Goal: Use online tool/utility: Utilize a website feature to perform a specific function

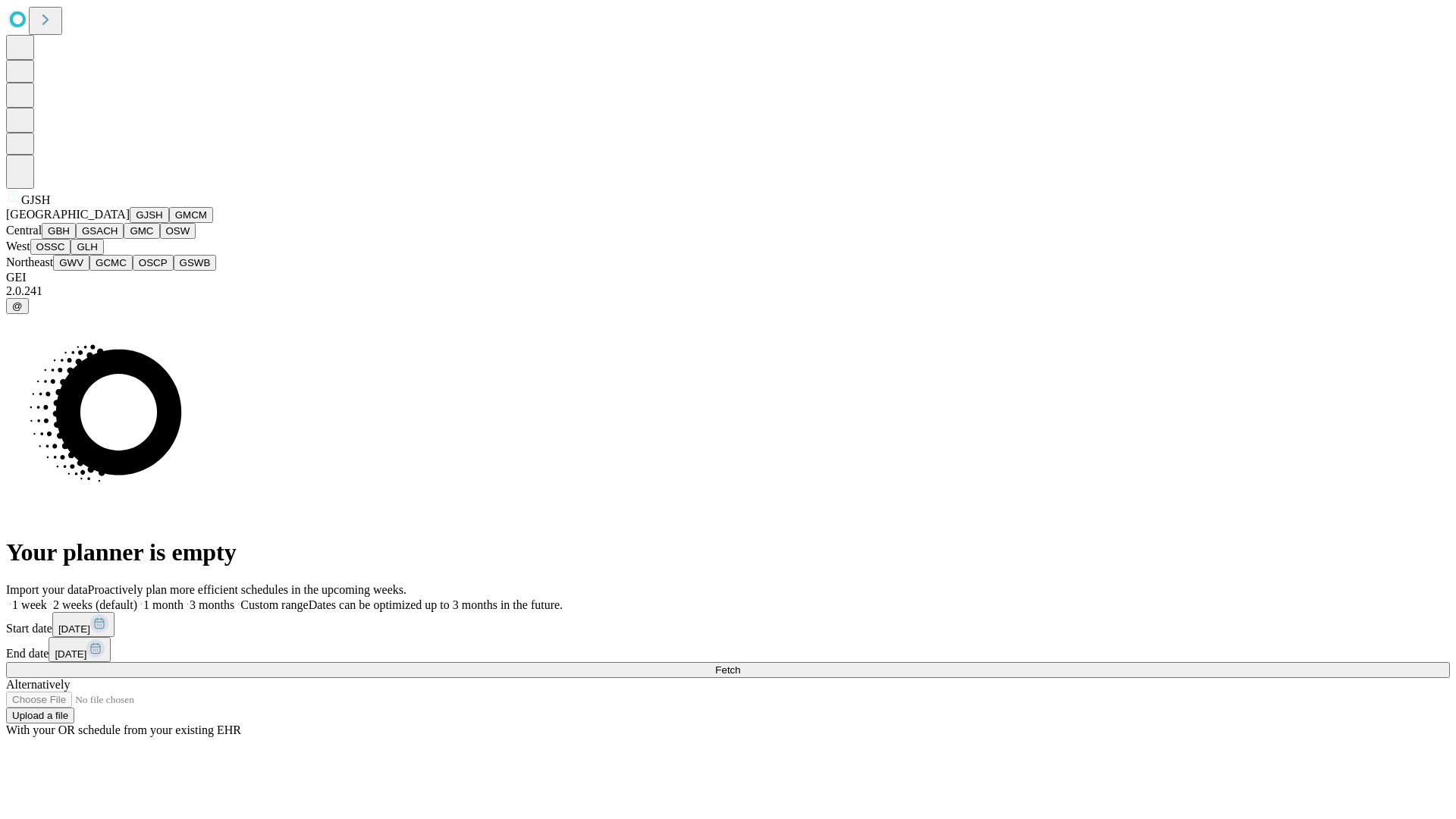
click at [129, 223] on button "GJSH" at bounding box center [149, 215] width 40 height 16
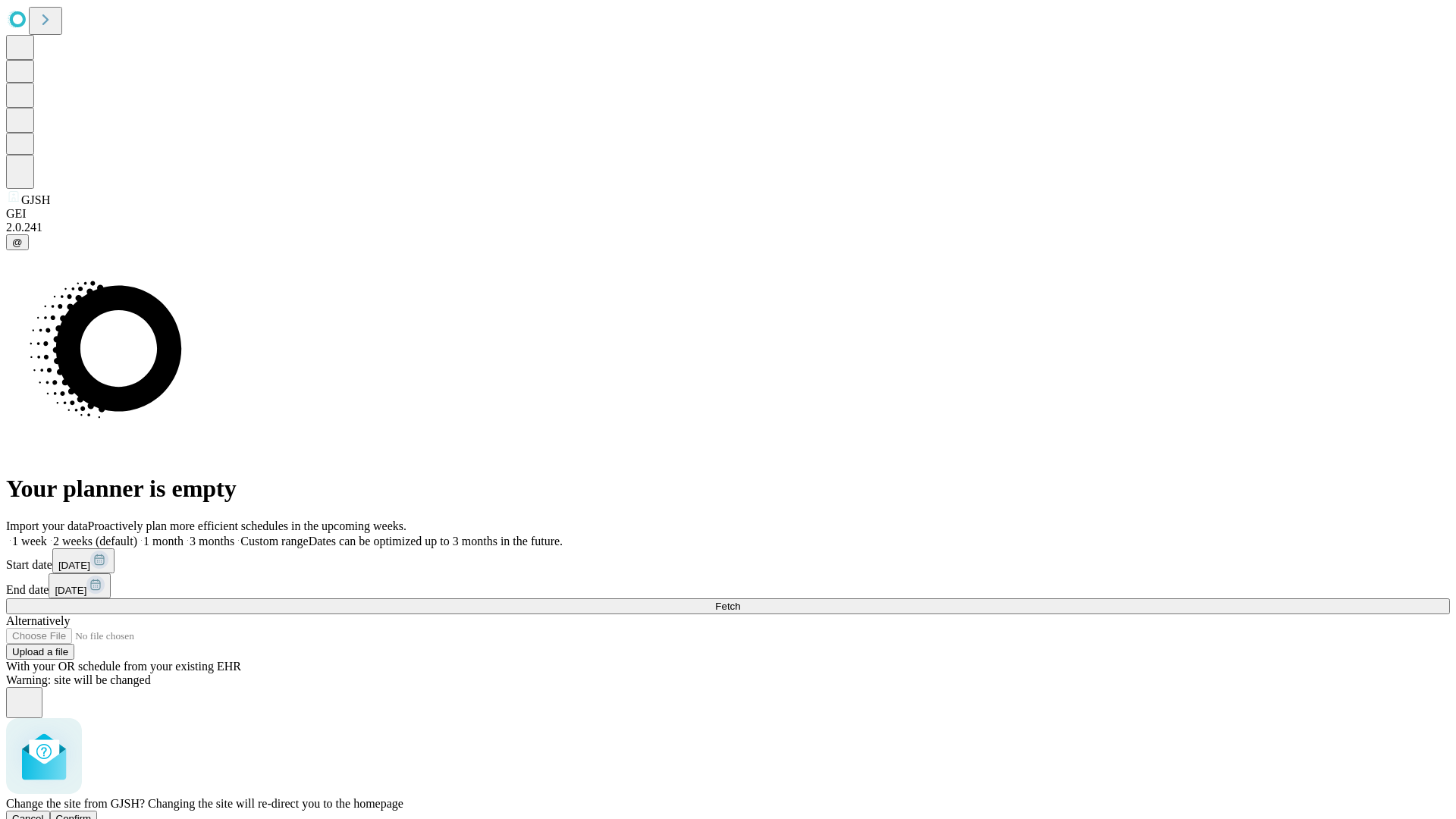
click at [91, 813] on span "Confirm" at bounding box center [74, 818] width 36 height 11
click at [184, 535] on label "1 month" at bounding box center [160, 541] width 47 height 13
click at [740, 600] on span "Fetch" at bounding box center [728, 605] width 25 height 11
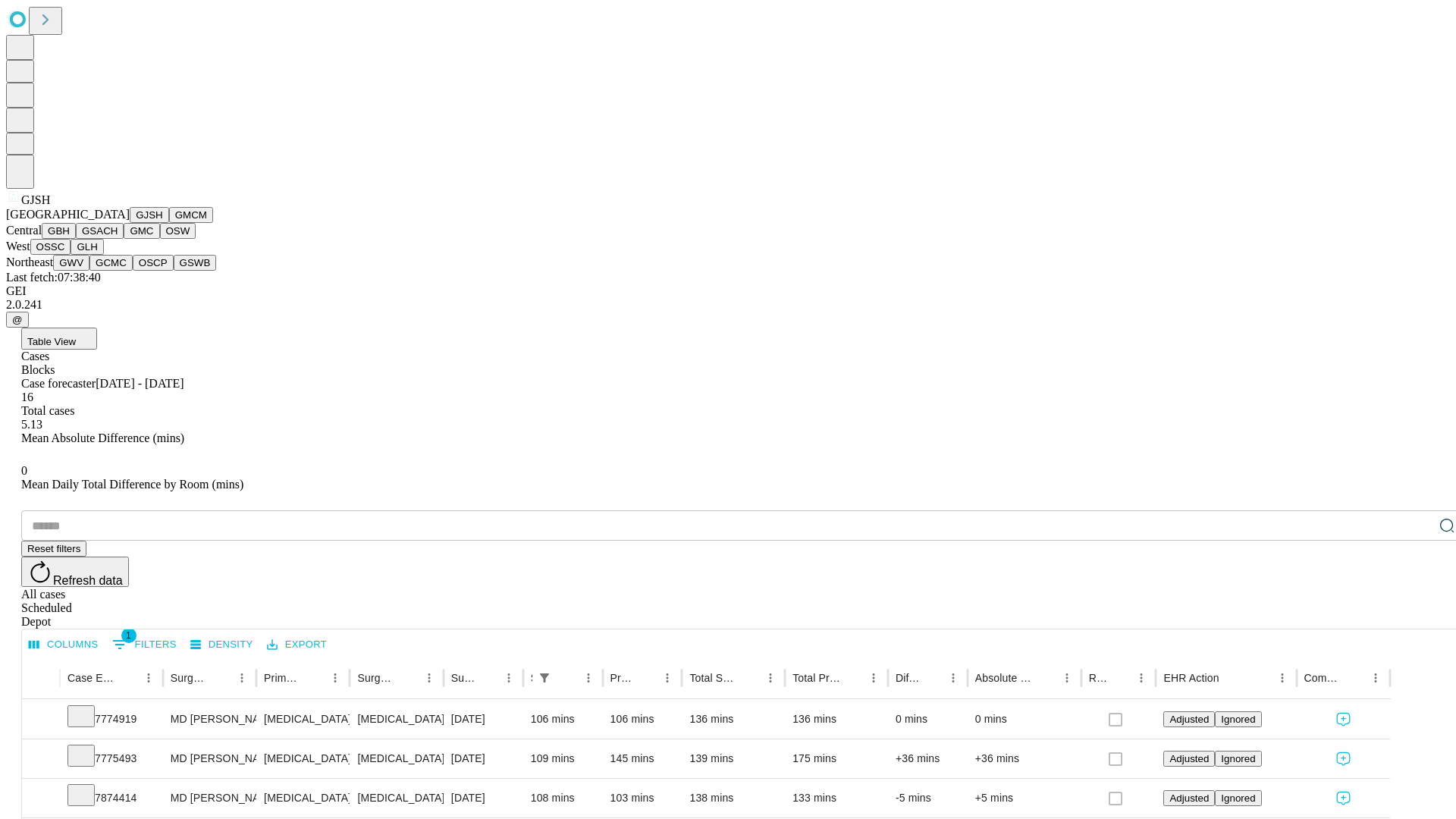
click at [169, 223] on button "GMCM" at bounding box center [191, 215] width 44 height 16
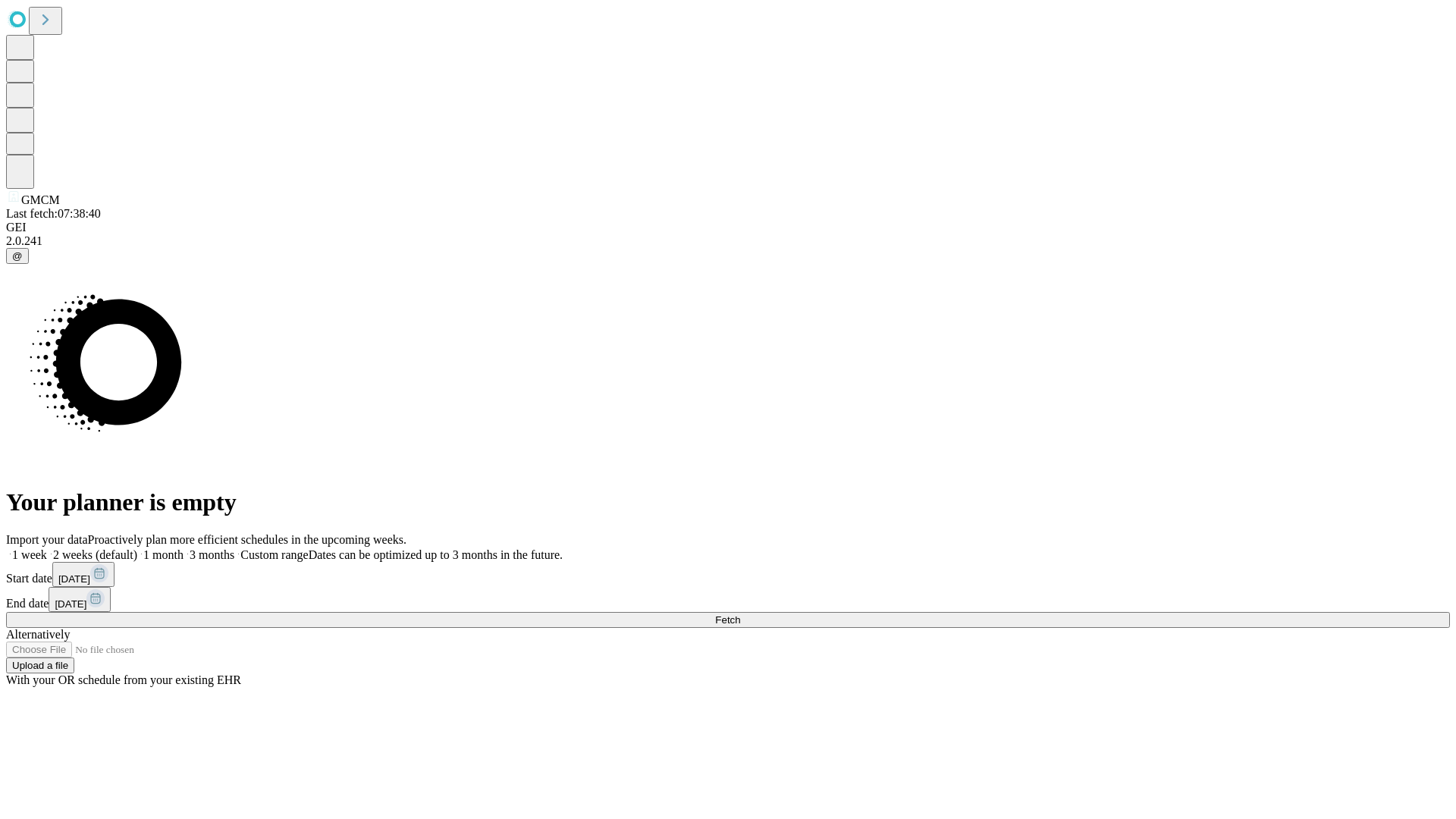
click at [184, 549] on label "1 month" at bounding box center [160, 555] width 47 height 13
click at [740, 614] on span "Fetch" at bounding box center [728, 619] width 25 height 11
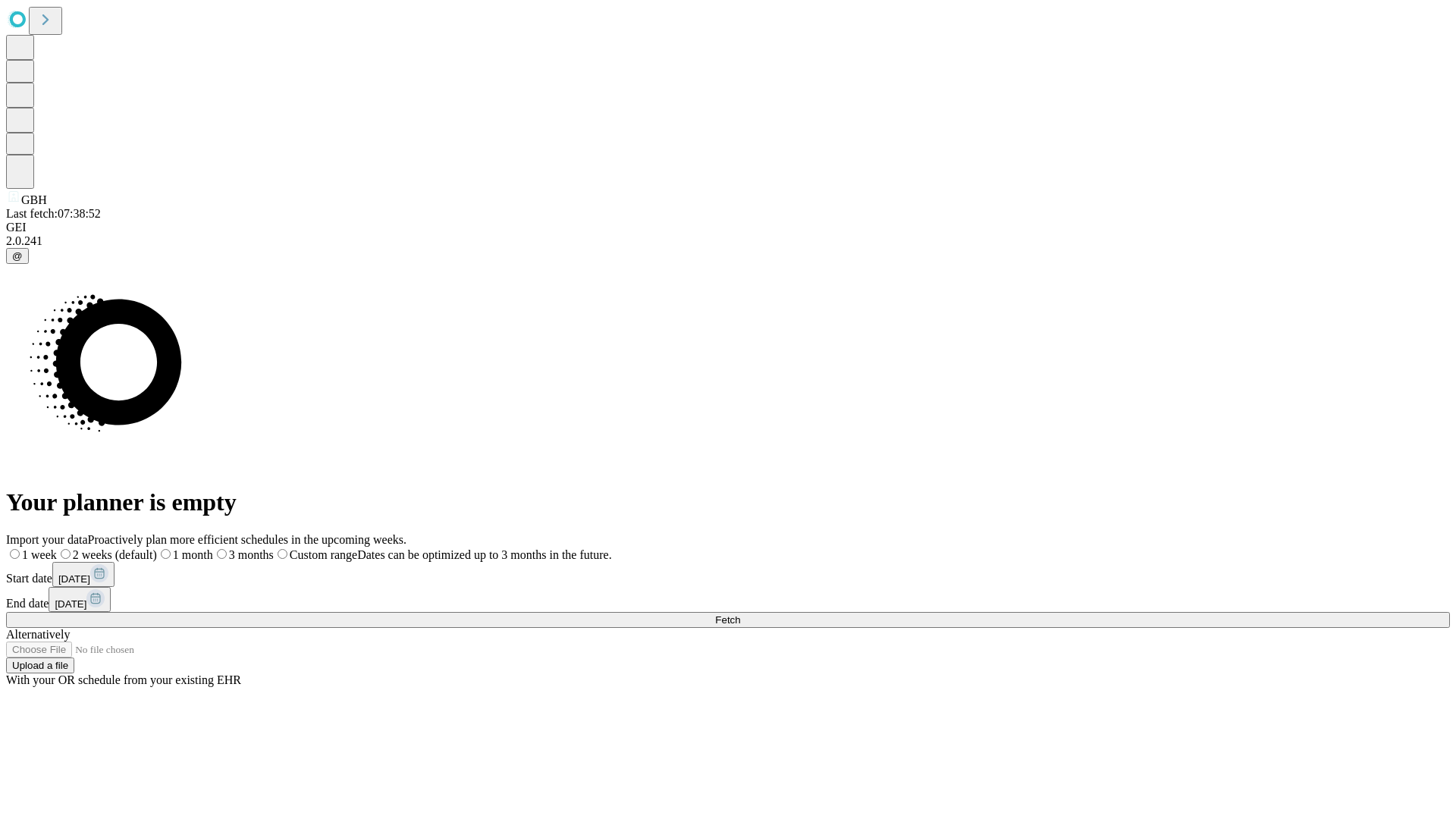
click at [213, 549] on label "1 month" at bounding box center [185, 555] width 56 height 13
click at [740, 614] on span "Fetch" at bounding box center [728, 619] width 25 height 11
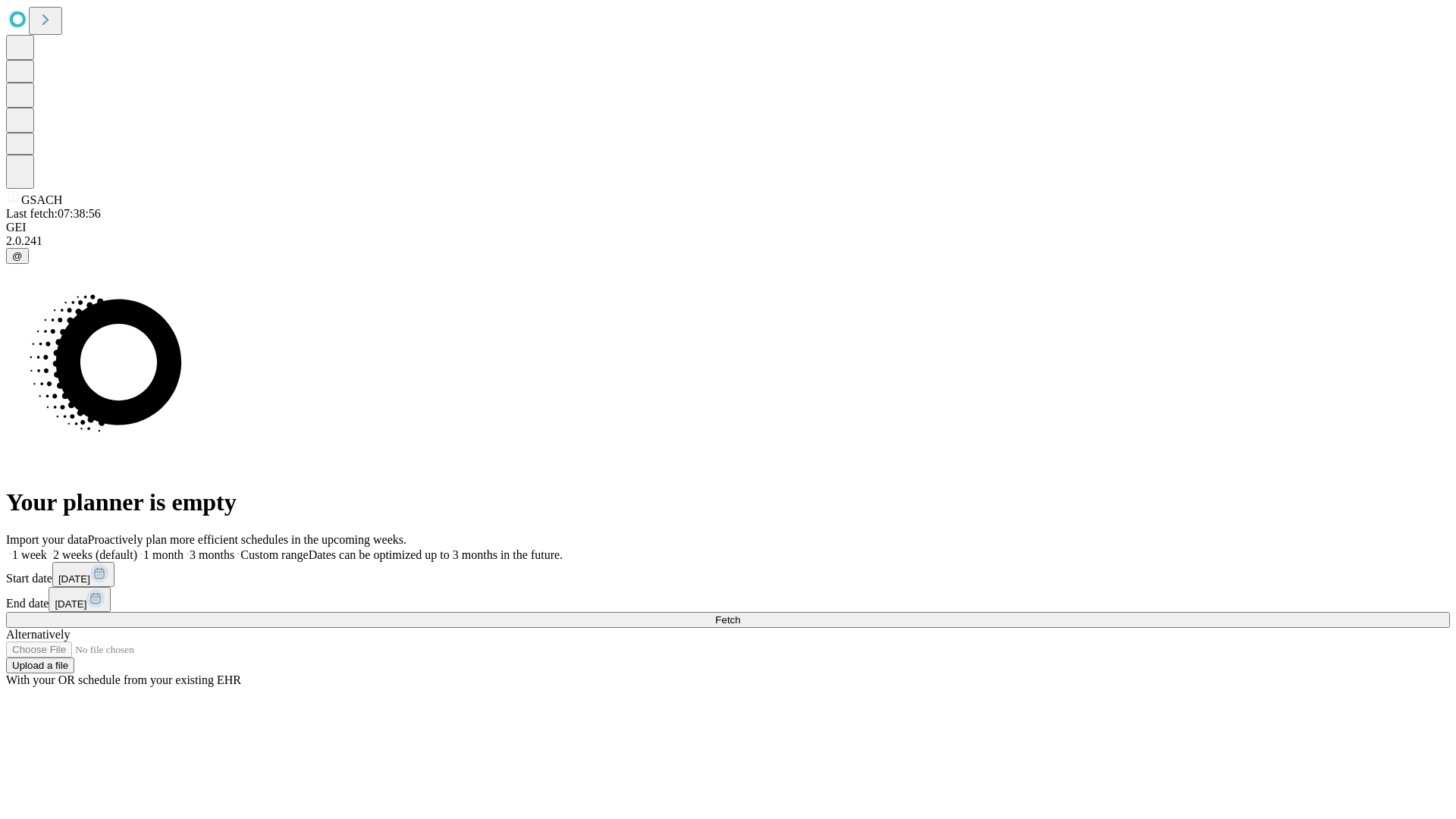
click at [184, 549] on label "1 month" at bounding box center [160, 555] width 47 height 13
click at [740, 614] on span "Fetch" at bounding box center [728, 619] width 25 height 11
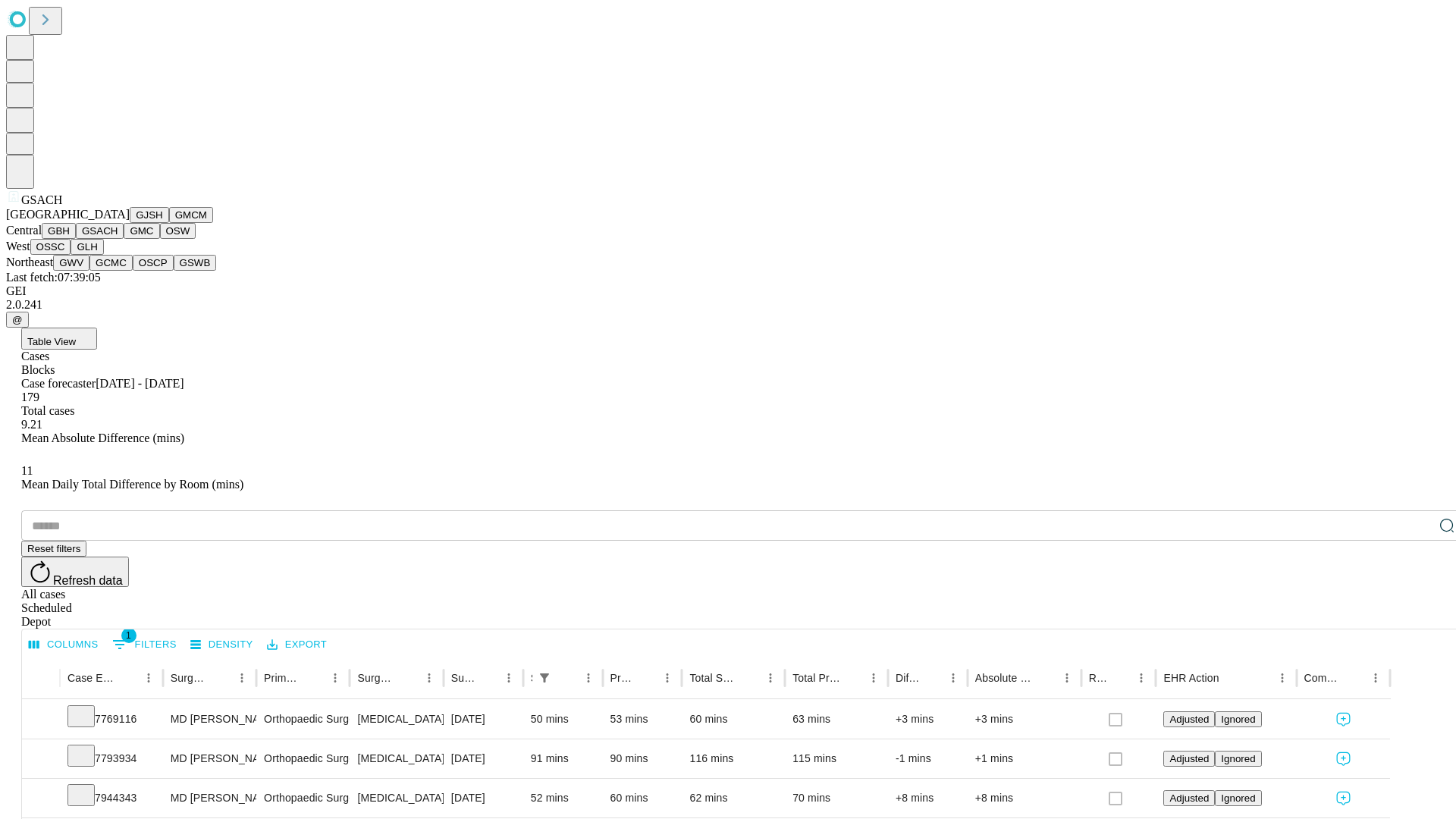
click at [123, 239] on button "GMC" at bounding box center [141, 231] width 36 height 16
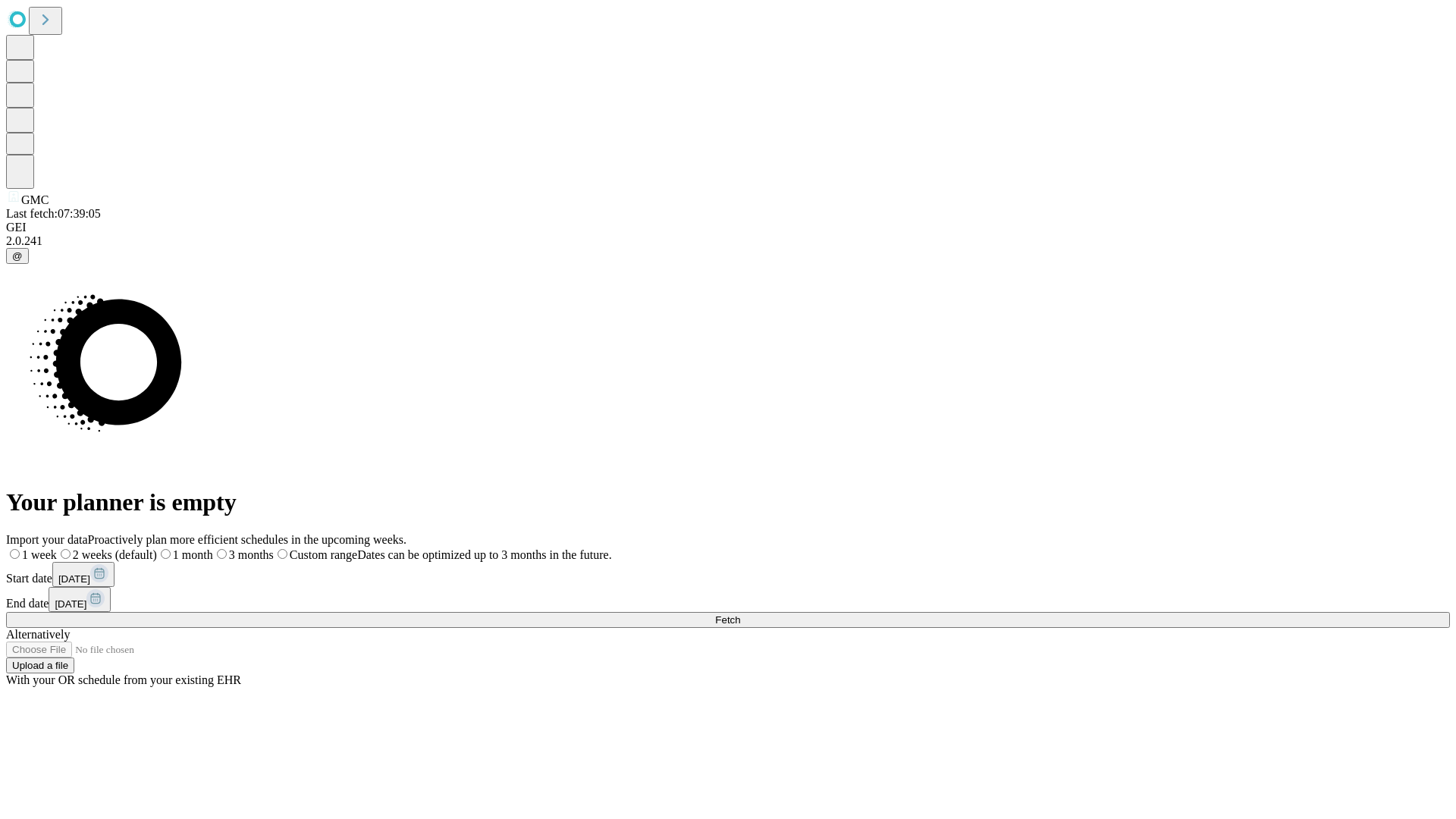
click at [213, 549] on label "1 month" at bounding box center [185, 555] width 56 height 13
click at [740, 614] on span "Fetch" at bounding box center [728, 619] width 25 height 11
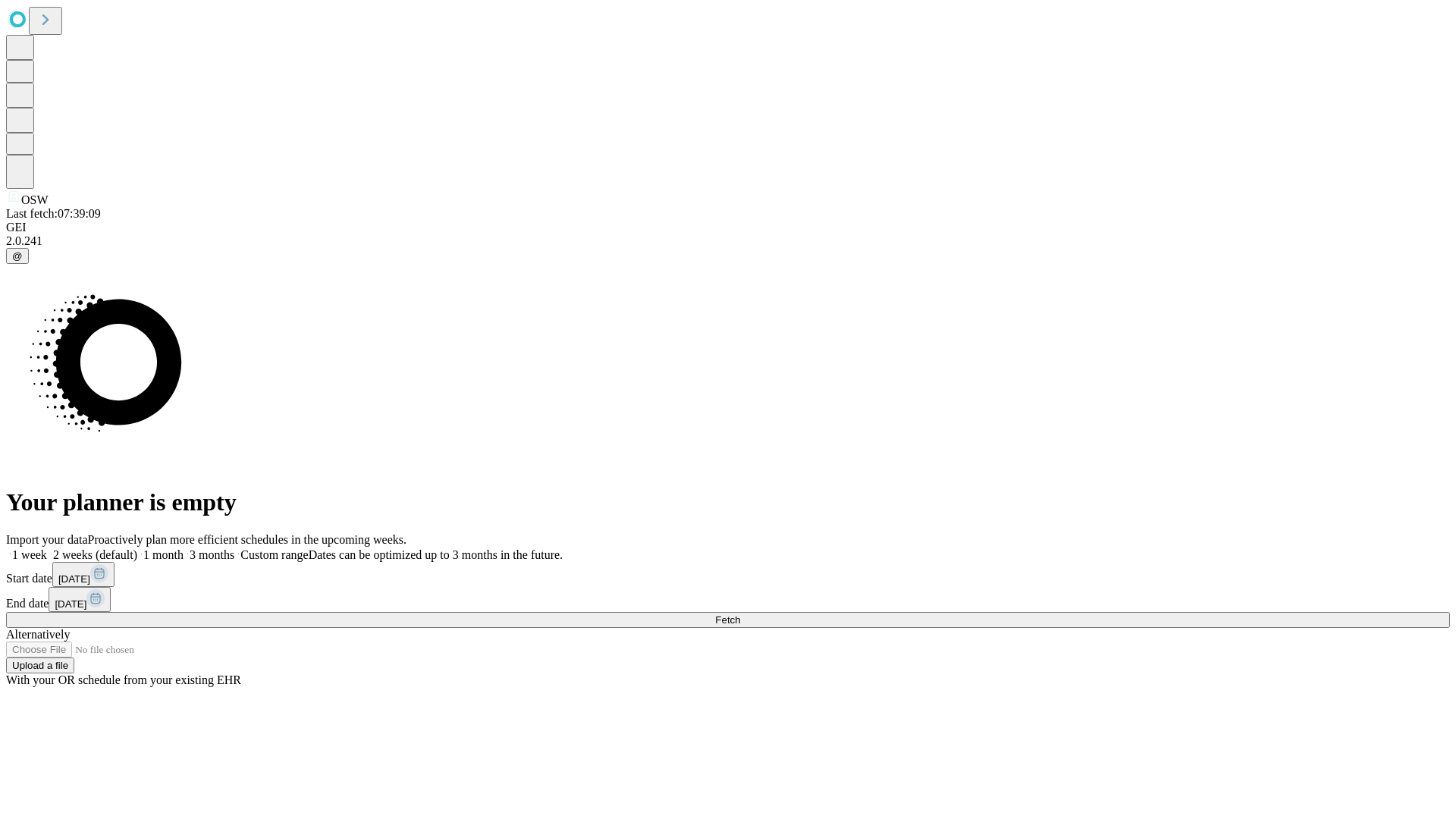
click at [184, 549] on label "1 month" at bounding box center [160, 555] width 47 height 13
click at [740, 614] on span "Fetch" at bounding box center [728, 619] width 25 height 11
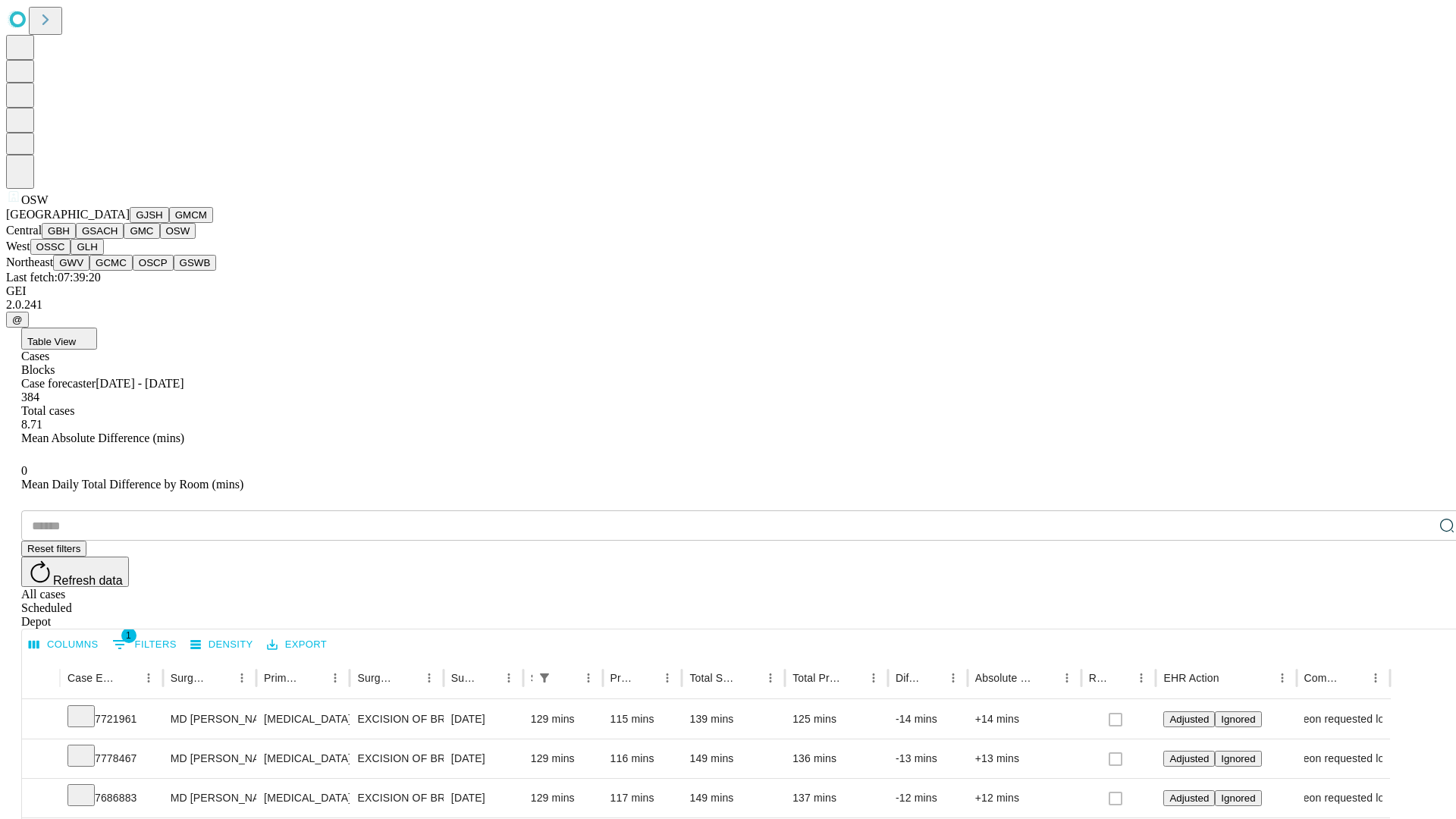
click at [72, 254] on button "OSSC" at bounding box center [51, 246] width 41 height 16
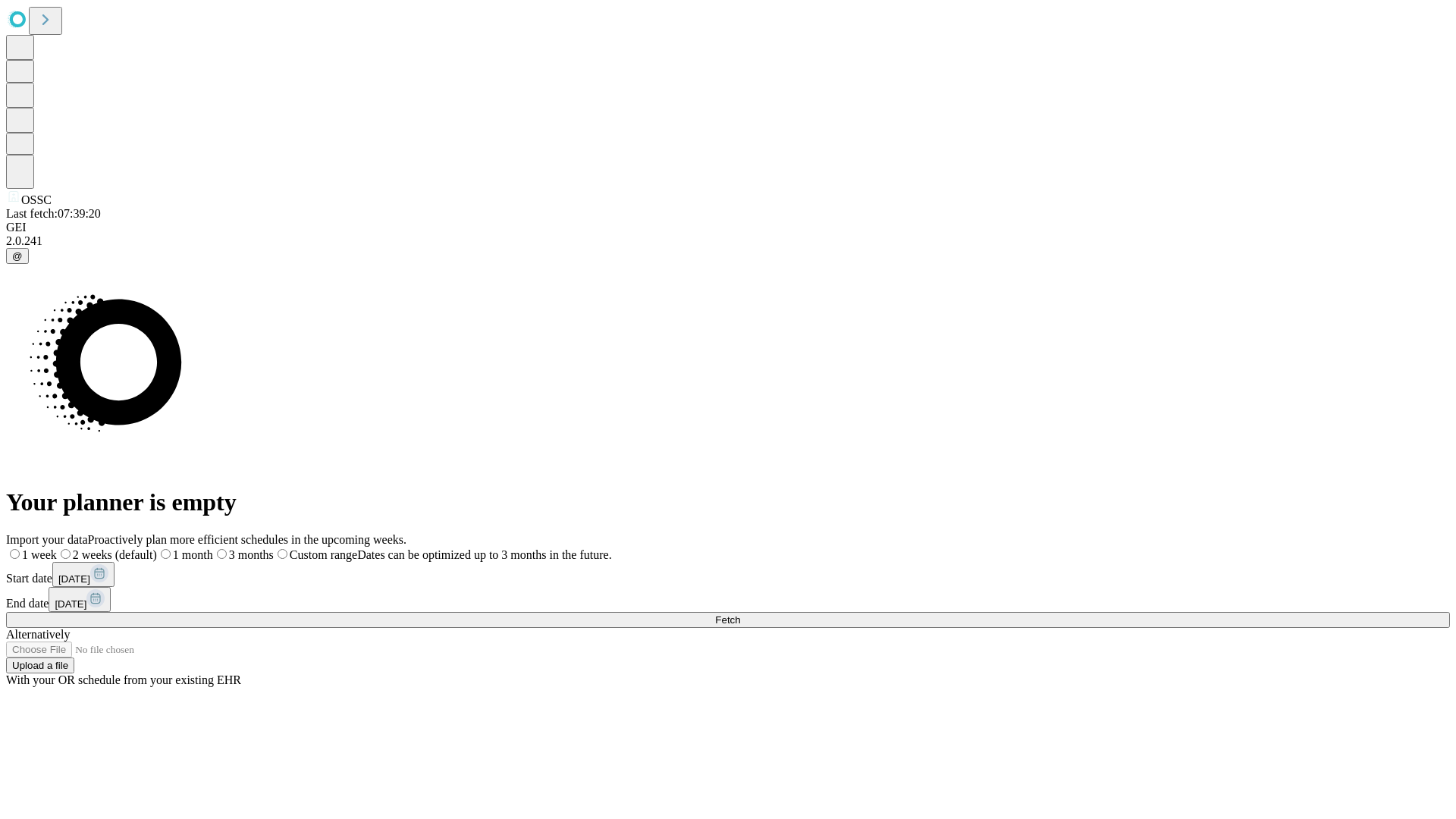
click at [213, 549] on label "1 month" at bounding box center [185, 555] width 56 height 13
click at [740, 614] on span "Fetch" at bounding box center [728, 619] width 25 height 11
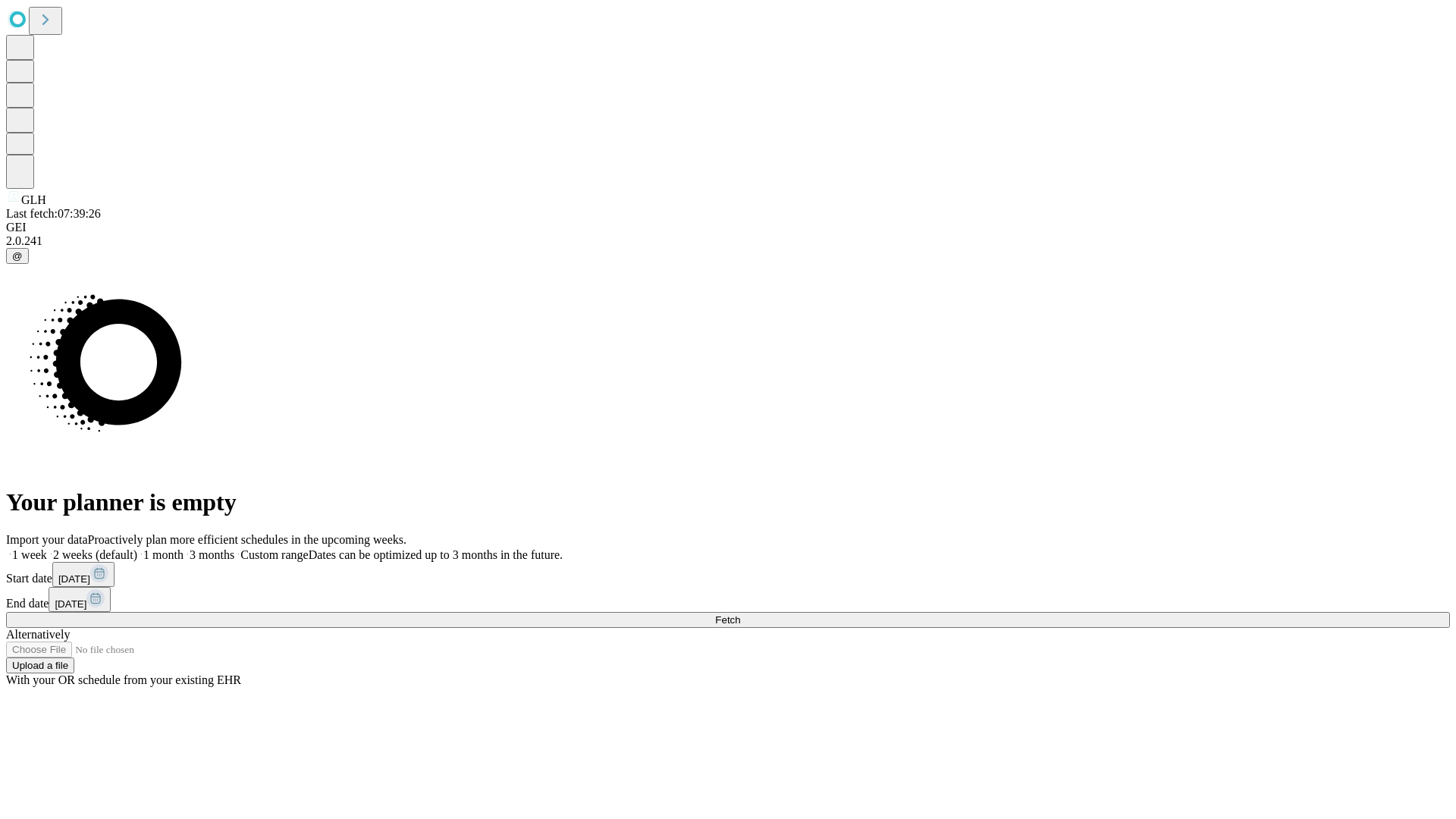
click at [740, 614] on span "Fetch" at bounding box center [728, 619] width 25 height 11
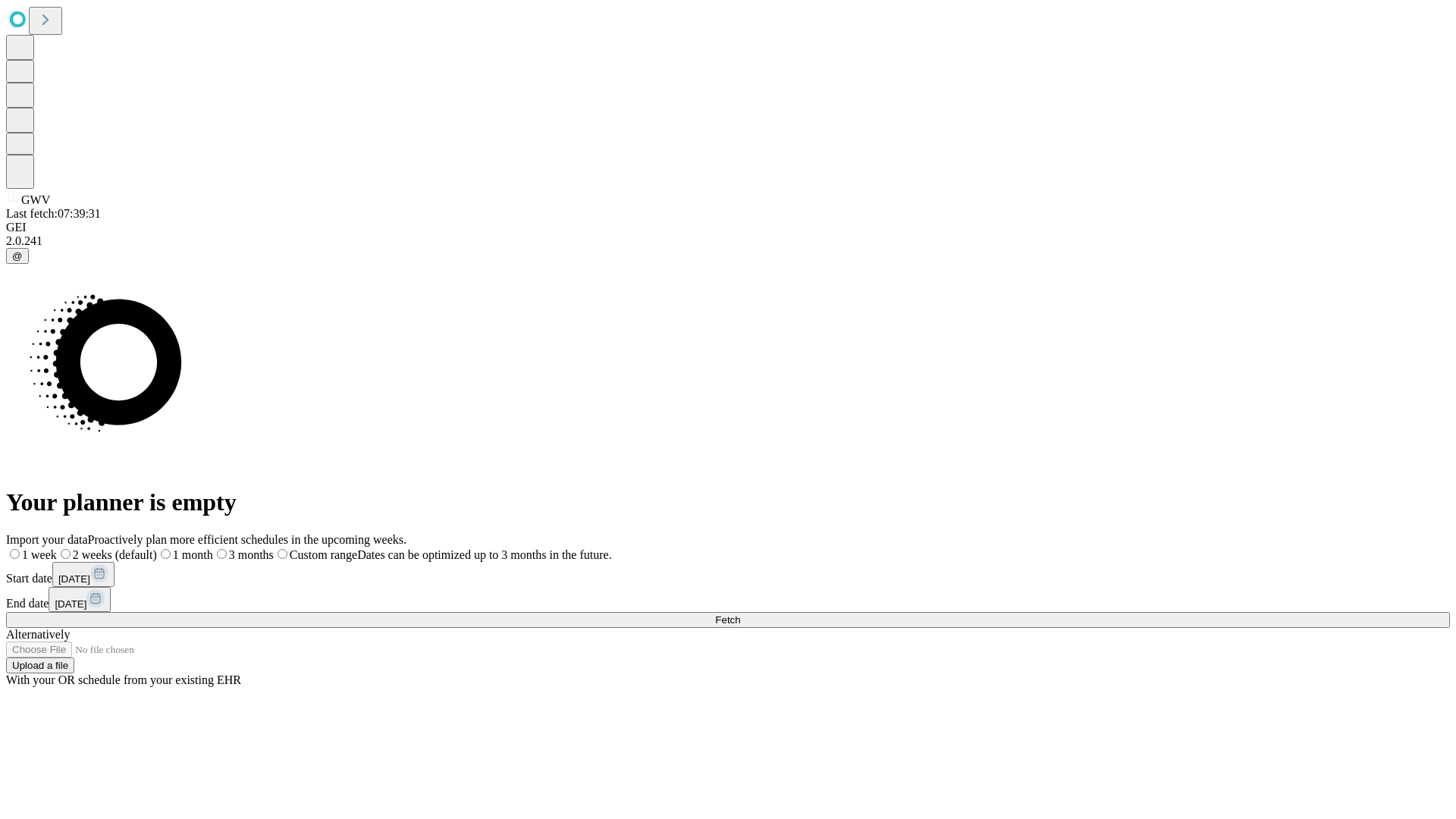
click at [213, 549] on label "1 month" at bounding box center [185, 555] width 56 height 13
click at [740, 614] on span "Fetch" at bounding box center [728, 619] width 25 height 11
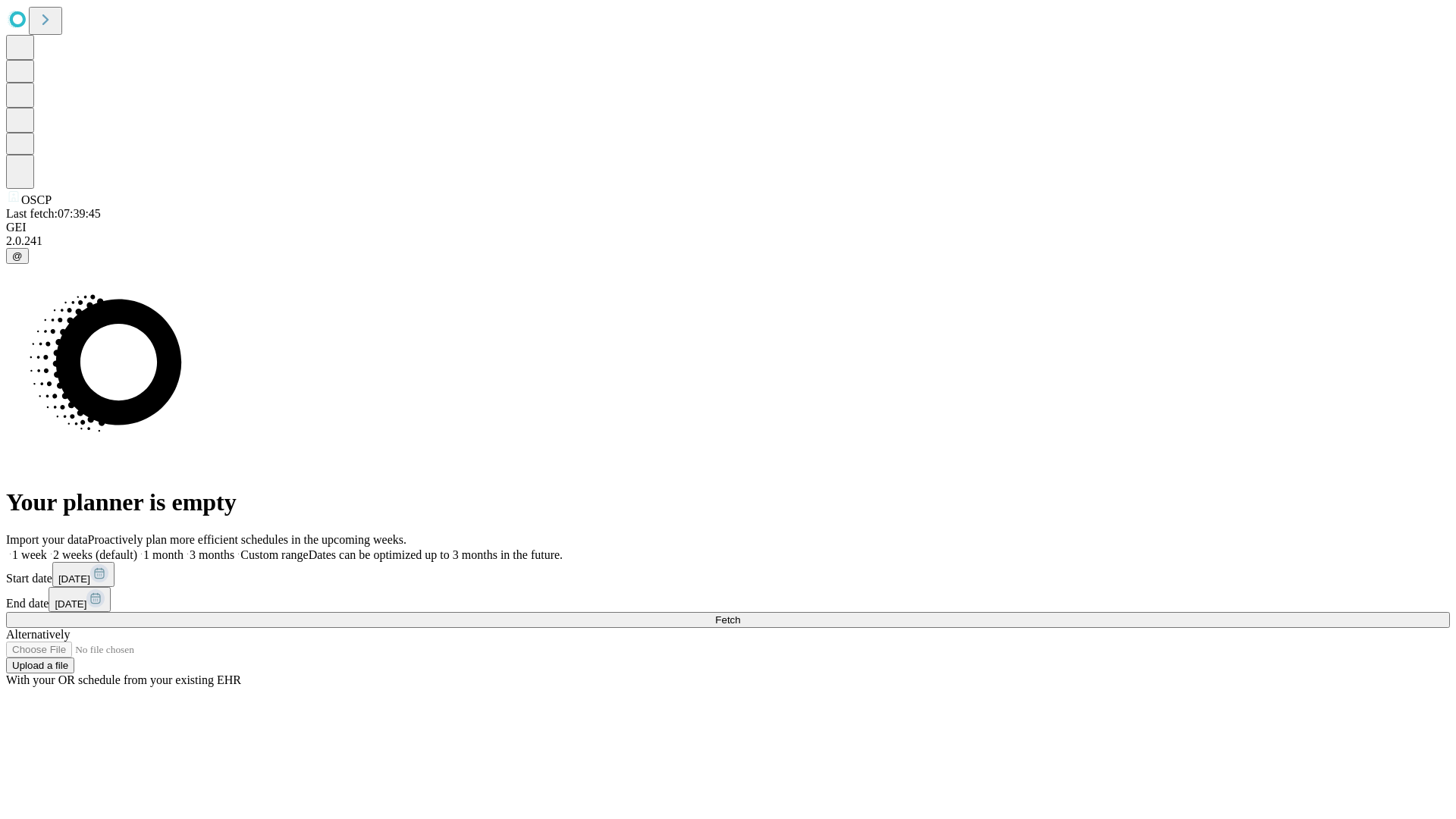
click at [740, 614] on span "Fetch" at bounding box center [728, 619] width 25 height 11
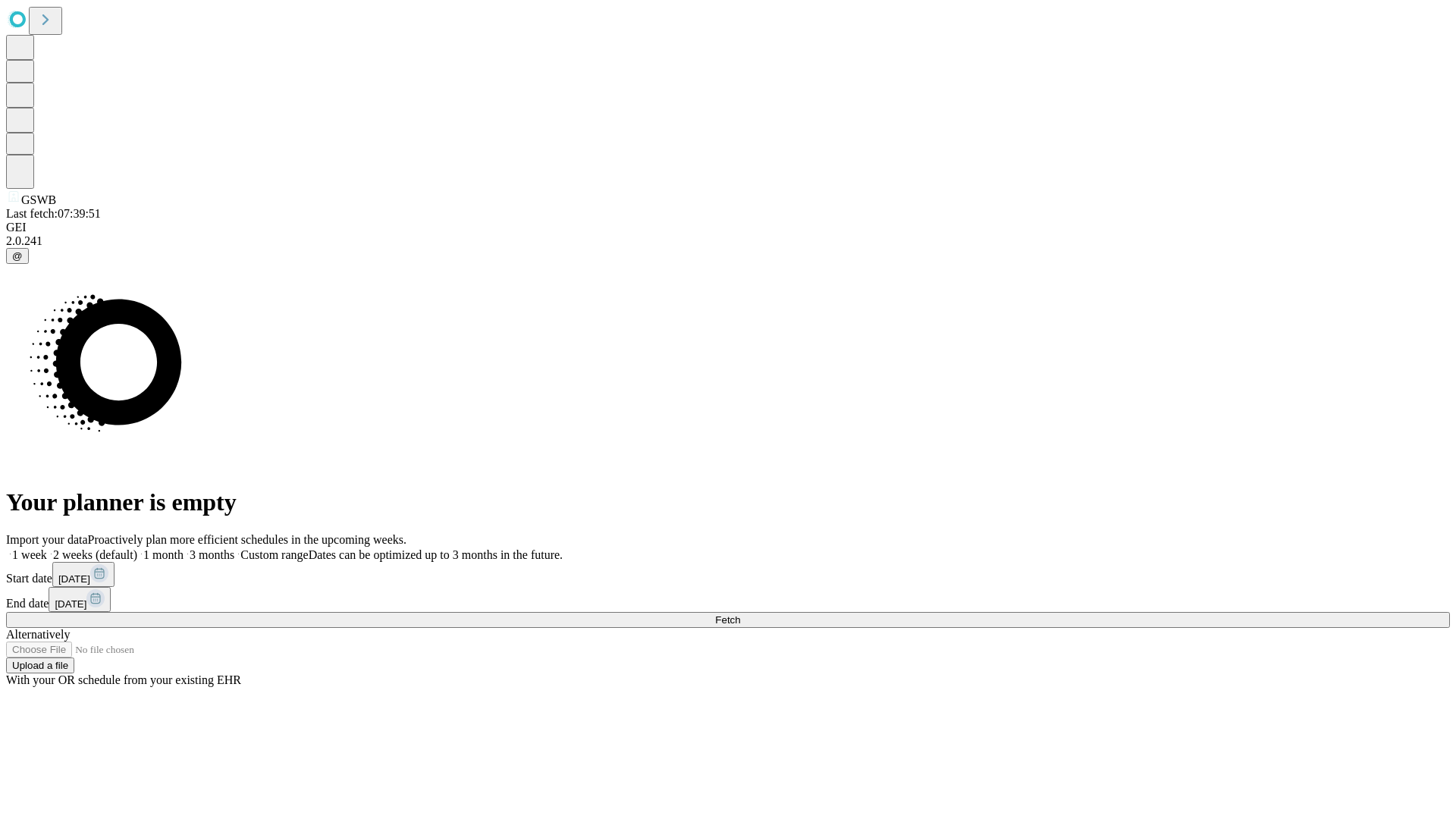
click at [184, 549] on label "1 month" at bounding box center [160, 555] width 47 height 13
click at [740, 614] on span "Fetch" at bounding box center [728, 619] width 25 height 11
